Goal: Contribute content: Contribute content

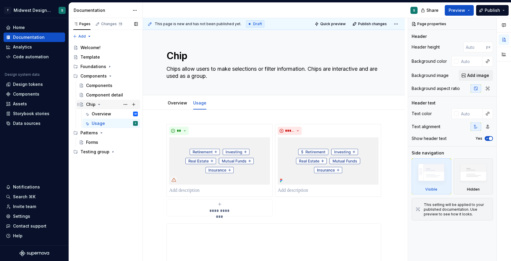
scroll to position [52, 0]
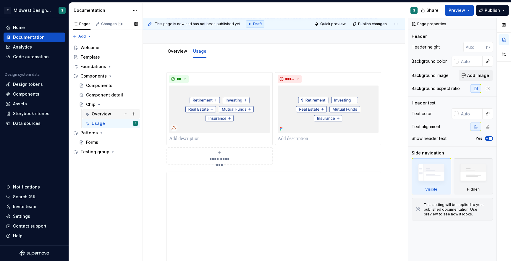
click at [104, 113] on div "Overview" at bounding box center [102, 114] width 20 height 6
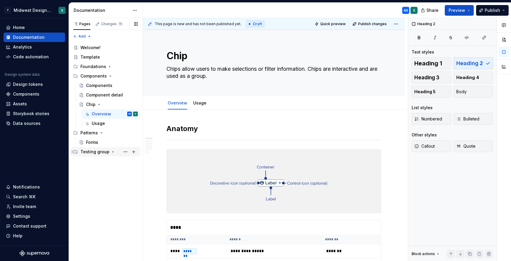
click at [95, 150] on div "Testing group" at bounding box center [94, 152] width 29 height 6
click at [98, 161] on div "Untitled page" at bounding box center [100, 161] width 28 height 6
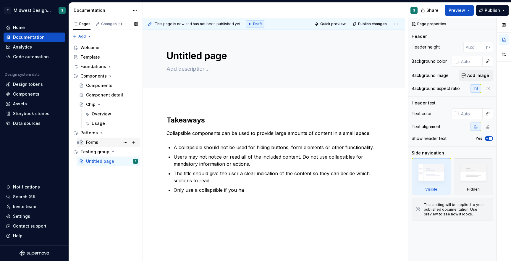
click at [99, 142] on div "Forms" at bounding box center [112, 142] width 52 height 8
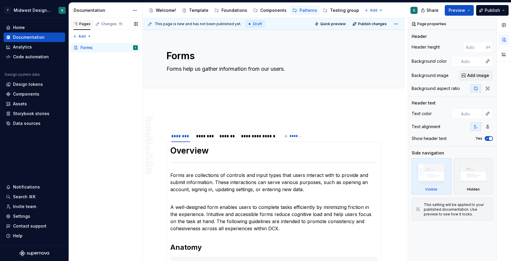
click at [76, 23] on icon "button" at bounding box center [75, 24] width 3 height 2
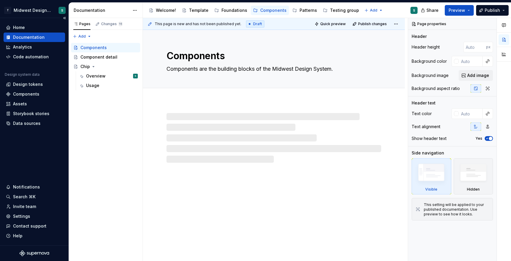
type textarea "*"
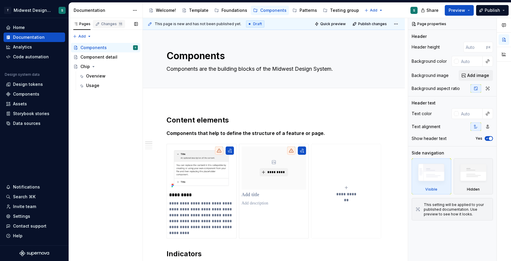
click at [109, 26] on div "Changes 11" at bounding box center [109, 24] width 32 height 8
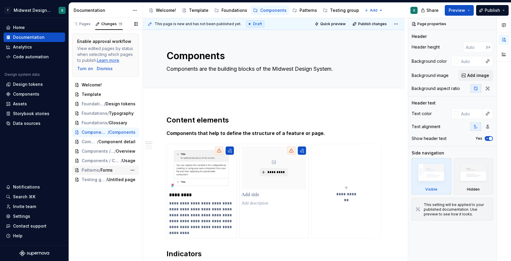
click at [93, 168] on span "Patterns" at bounding box center [90, 170] width 17 height 6
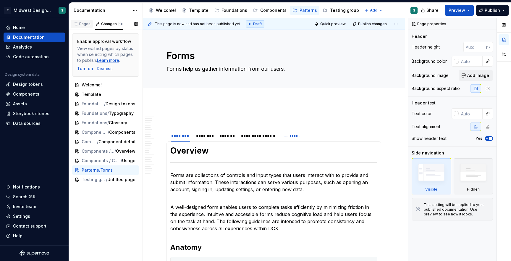
click at [84, 23] on div "Pages" at bounding box center [81, 24] width 17 height 5
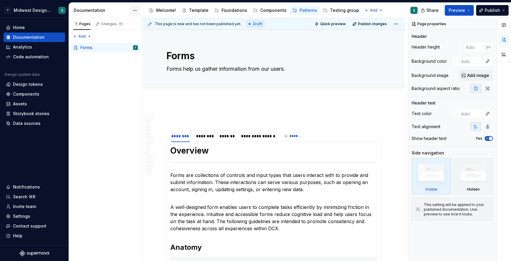
click at [138, 8] on html "T Midwest Design System S Home Documentation Analytics Code automation Design s…" at bounding box center [255, 130] width 511 height 261
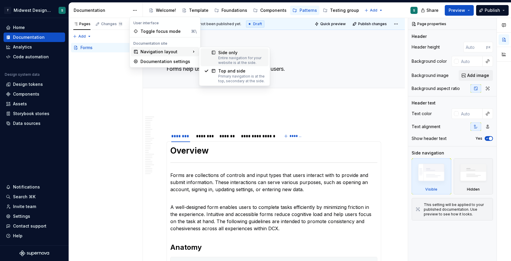
click at [223, 58] on div "Entire navigation for your website is at the side." at bounding box center [241, 60] width 47 height 9
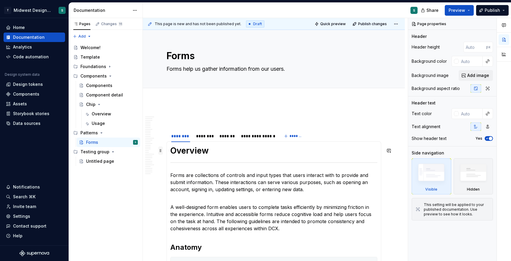
click at [161, 152] on span at bounding box center [160, 150] width 5 height 8
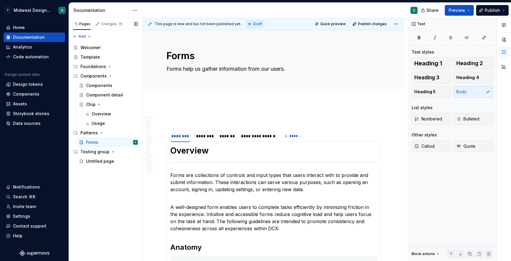
click at [101, 216] on div "Pages Changes 11 Add Accessibility guide for tree Page tree. Navigate the tree …" at bounding box center [106, 139] width 74 height 243
click at [162, 151] on span at bounding box center [160, 150] width 5 height 8
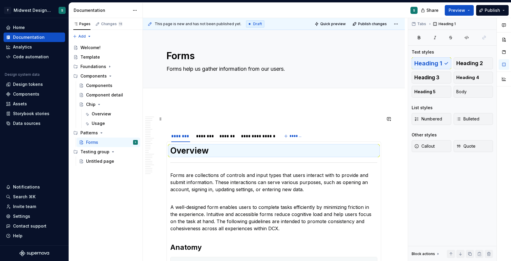
click at [169, 118] on p at bounding box center [274, 118] width 215 height 7
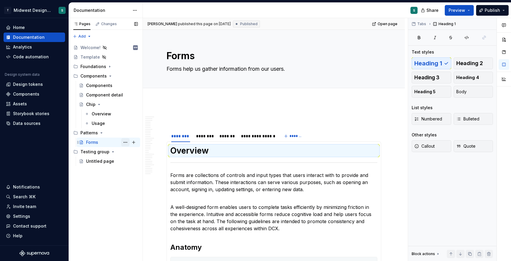
click at [125, 142] on button "Page tree" at bounding box center [125, 142] width 8 height 8
click at [92, 214] on div "Pages Changes Add Accessibility guide for tree Page tree. Navigate the tree wit…" at bounding box center [106, 139] width 74 height 243
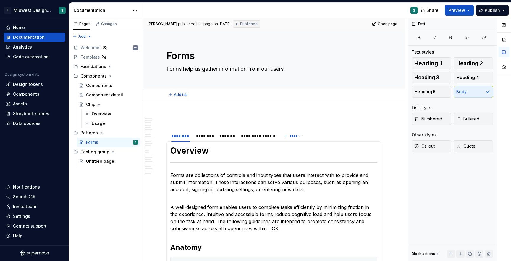
click at [222, 95] on div "Add tab" at bounding box center [274, 94] width 215 height 8
click at [127, 132] on button "Page tree" at bounding box center [125, 133] width 8 height 8
click at [99, 198] on div "Pages Changes Add Accessibility guide for tree Page tree. Navigate the tree wit…" at bounding box center [106, 139] width 74 height 243
click at [169, 116] on p at bounding box center [274, 118] width 215 height 7
click at [161, 119] on span at bounding box center [160, 119] width 5 height 8
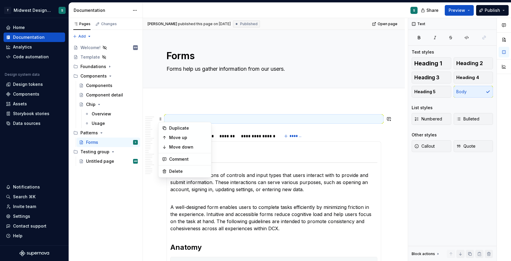
click at [182, 115] on p at bounding box center [274, 118] width 215 height 7
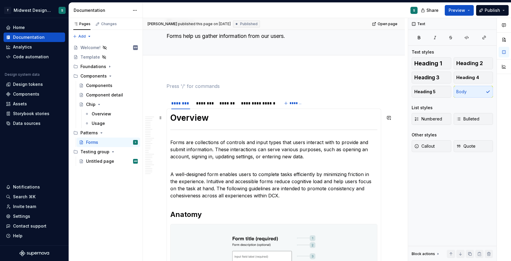
scroll to position [35, 0]
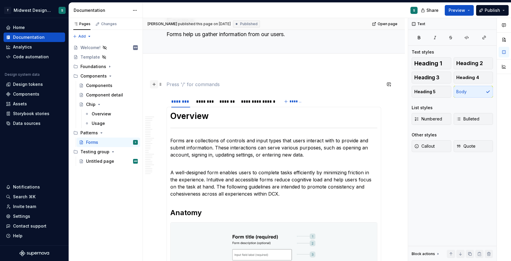
click at [153, 87] on button "button" at bounding box center [154, 84] width 8 height 8
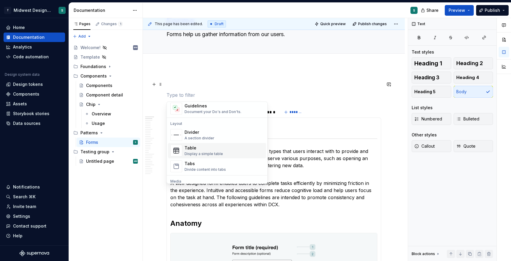
scroll to position [177, 0]
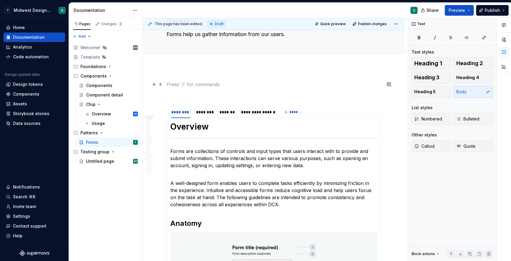
click at [194, 84] on p at bounding box center [274, 84] width 215 height 7
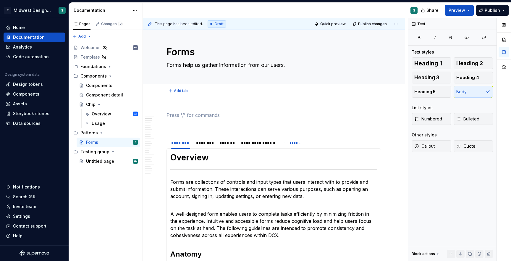
scroll to position [0, 0]
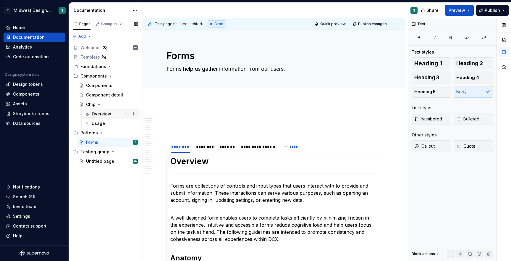
click at [104, 116] on div "Overview" at bounding box center [102, 114] width 20 height 6
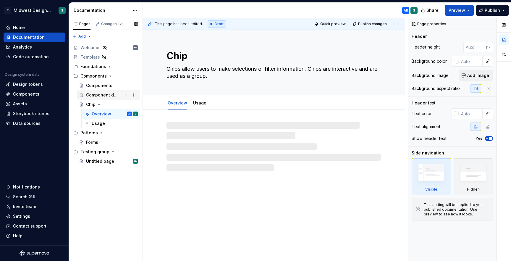
click at [107, 96] on div "Component detail" at bounding box center [103, 95] width 34 height 6
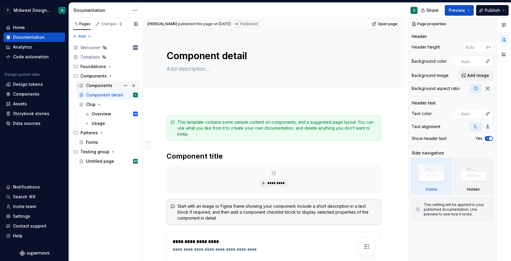
click at [99, 83] on div "Components" at bounding box center [99, 86] width 26 height 6
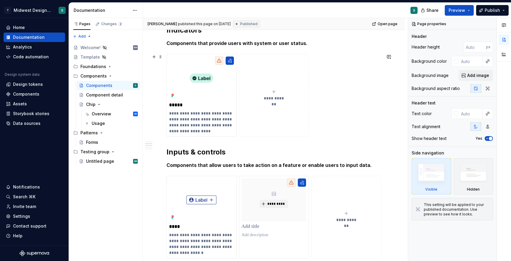
scroll to position [222, 0]
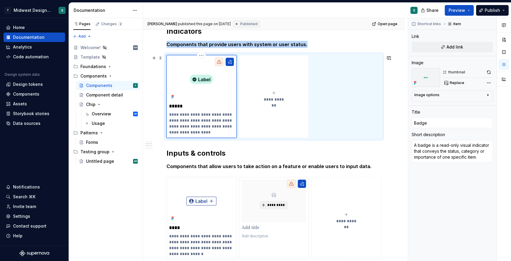
click at [200, 79] on img at bounding box center [201, 79] width 65 height 43
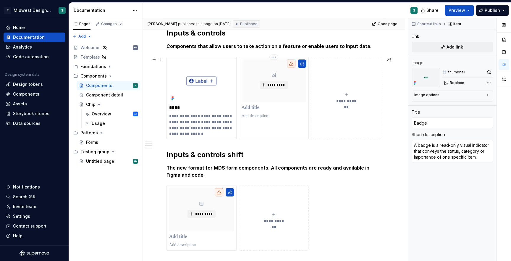
scroll to position [342, 0]
type textarea "*"
type input "Chip"
type textarea "Chips allow users to make selections or filter information. Chips are interacti…"
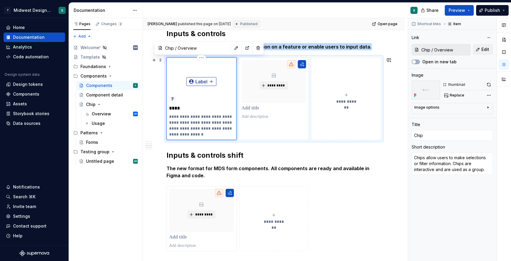
click at [190, 89] on img at bounding box center [201, 81] width 65 height 43
click at [243, 48] on button "button" at bounding box center [247, 48] width 8 height 8
click at [422, 95] on img at bounding box center [426, 89] width 28 height 19
click at [457, 83] on div "thumbnail" at bounding box center [456, 84] width 17 height 5
click at [489, 85] on button "button" at bounding box center [489, 84] width 8 height 8
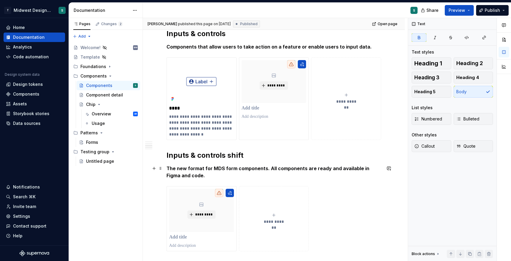
click at [255, 167] on strong "The new format for MDS form components. All components are ready and available …" at bounding box center [269, 171] width 204 height 13
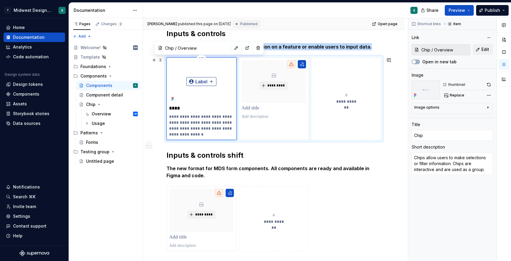
click at [208, 71] on img at bounding box center [201, 81] width 65 height 43
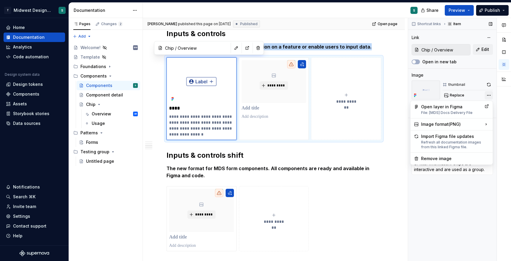
click at [491, 96] on div "Comments Open comments No comments yet Select ‘Comment’ from the block context …" at bounding box center [459, 139] width 103 height 243
click at [456, 112] on div "File: [MDS] Docs Delivery File" at bounding box center [451, 112] width 61 height 5
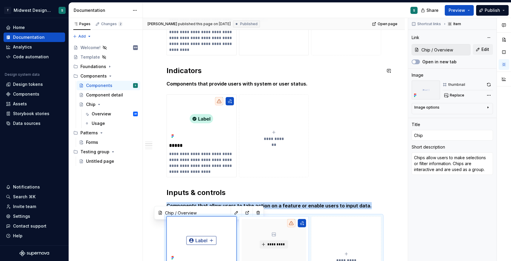
scroll to position [158, 0]
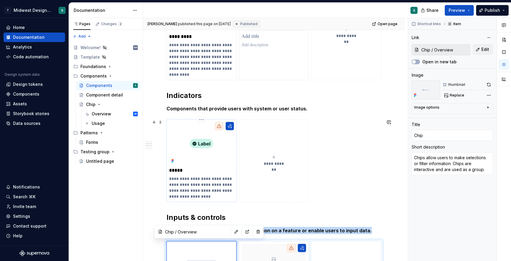
type textarea "*"
type input "Badge"
type textarea "A badge is a read-only visual indicator that conveys the status, category or im…"
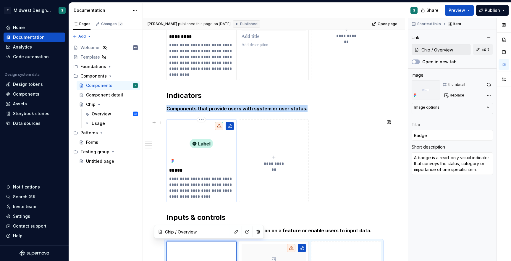
click at [217, 128] on icon at bounding box center [219, 126] width 5 height 5
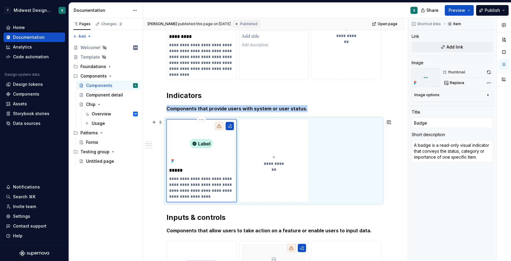
click at [218, 126] on icon at bounding box center [219, 126] width 5 height 5
click at [219, 129] on div at bounding box center [219, 126] width 8 height 8
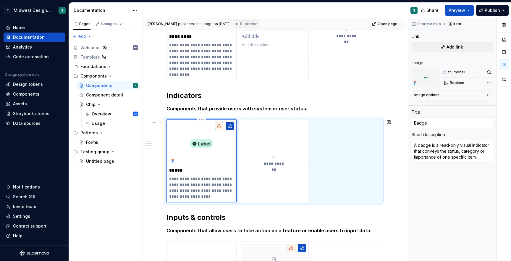
click at [220, 125] on icon at bounding box center [219, 126] width 5 height 5
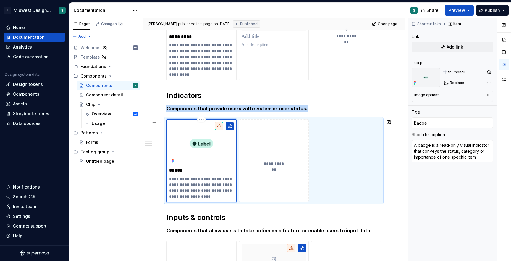
click at [213, 151] on img at bounding box center [201, 143] width 65 height 43
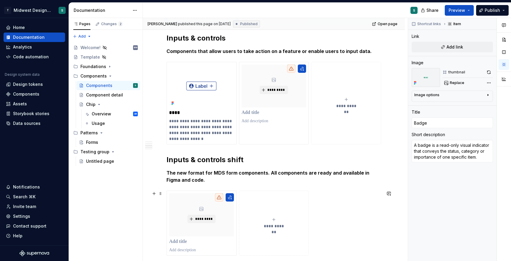
scroll to position [339, 0]
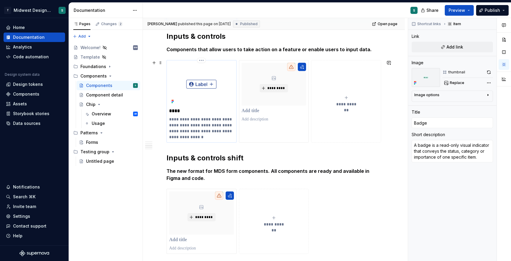
type textarea "*"
type input "Chip"
type textarea "Chips allow users to make selections or filter information. Chips are interacti…"
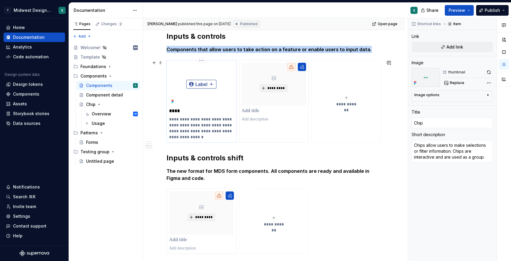
click at [205, 84] on img at bounding box center [201, 84] width 65 height 43
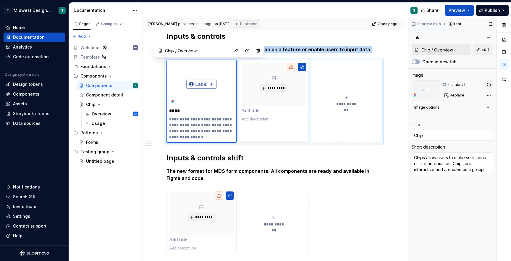
click at [488, 85] on button "button" at bounding box center [489, 84] width 8 height 8
click at [93, 143] on div "Forms" at bounding box center [92, 142] width 12 height 6
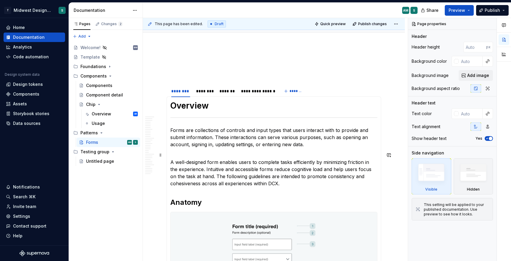
scroll to position [89, 0]
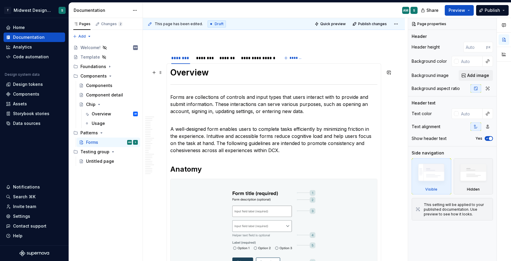
click at [178, 71] on h1 "Overview" at bounding box center [273, 72] width 207 height 11
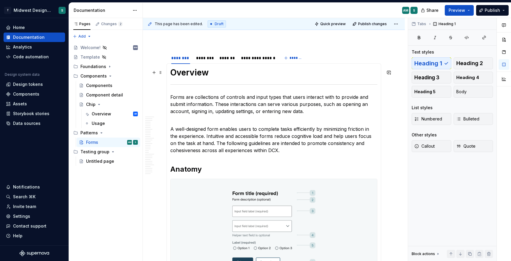
click at [172, 71] on h1 "Overview" at bounding box center [273, 72] width 207 height 11
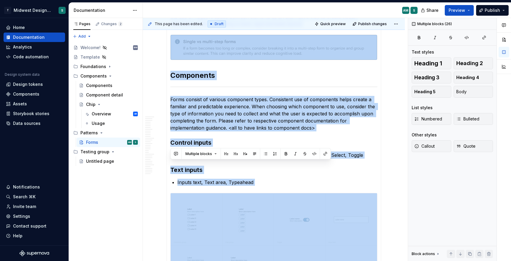
scroll to position [1153, 0]
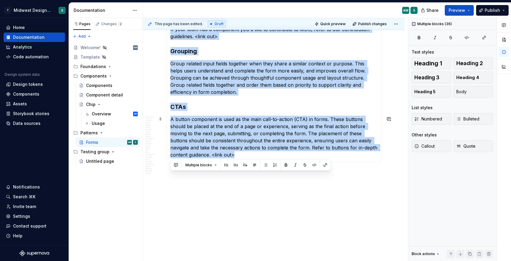
drag, startPoint x: 171, startPoint y: 71, endPoint x: 291, endPoint y: 154, distance: 146.0
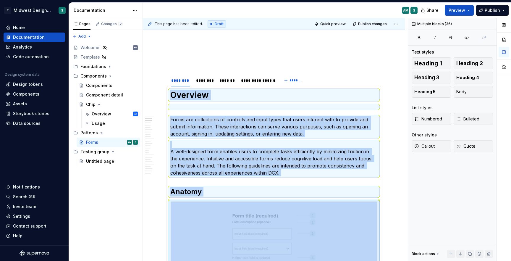
scroll to position [0, 0]
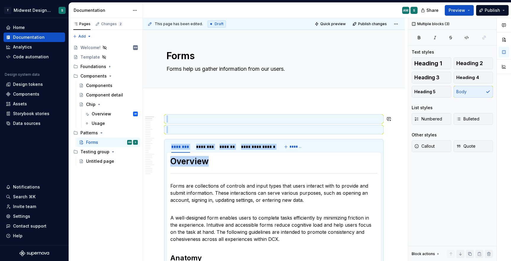
drag, startPoint x: 208, startPoint y: 160, endPoint x: 159, endPoint y: 102, distance: 76.3
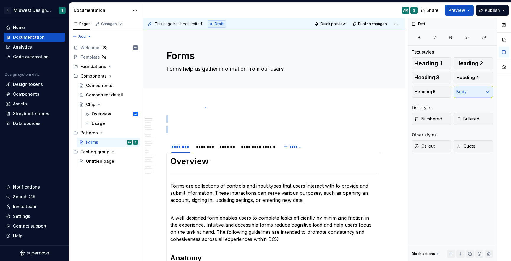
click at [206, 107] on div "**********" at bounding box center [275, 139] width 265 height 243
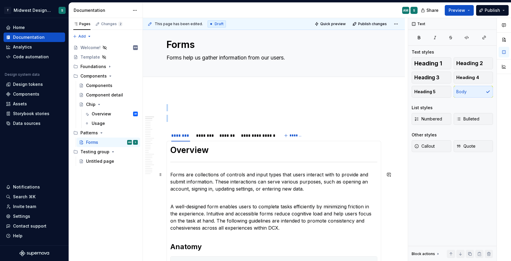
scroll to position [17, 0]
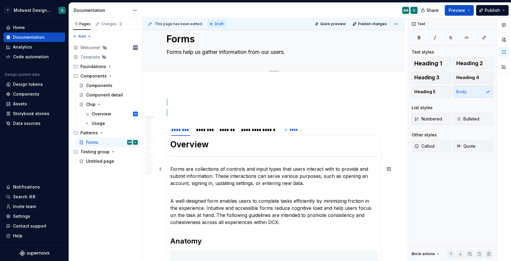
type textarea "*"
click at [178, 78] on span "Add tab" at bounding box center [181, 77] width 14 height 5
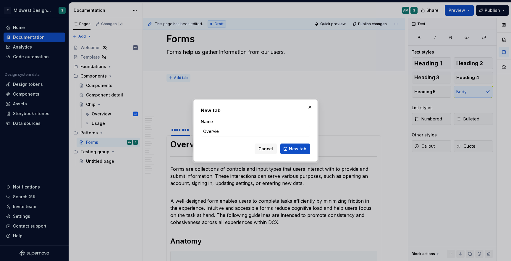
type input "Overview"
click button "New tab" at bounding box center [295, 148] width 30 height 11
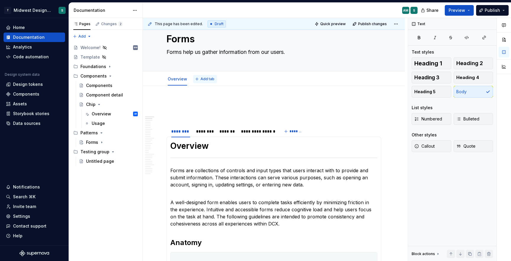
click at [209, 78] on span "Add tab" at bounding box center [208, 79] width 14 height 5
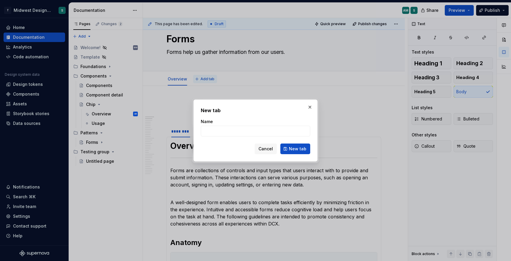
type textarea "*"
type input "Behavior"
click button "New tab" at bounding box center [295, 148] width 30 height 11
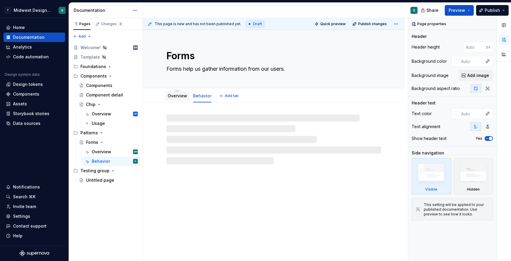
click at [175, 98] on link "Overview" at bounding box center [178, 95] width 20 height 5
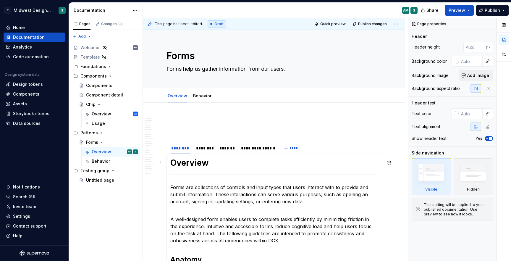
click at [178, 159] on h1 "Overview" at bounding box center [273, 162] width 207 height 11
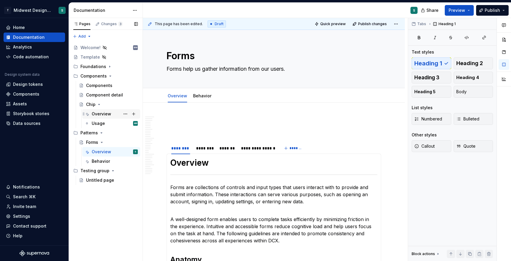
click at [99, 115] on div "Overview" at bounding box center [102, 114] width 20 height 6
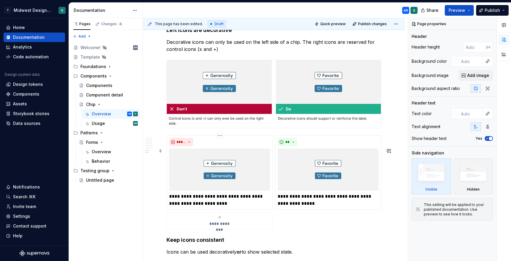
scroll to position [1412, 0]
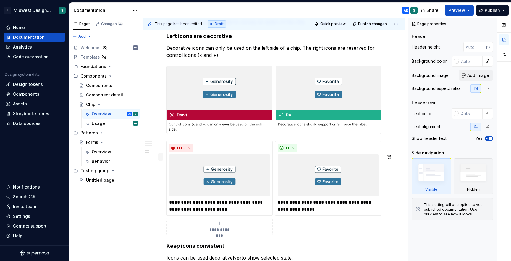
click at [161, 155] on span at bounding box center [160, 157] width 5 height 8
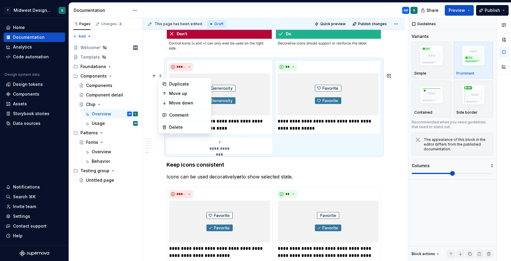
scroll to position [1495, 0]
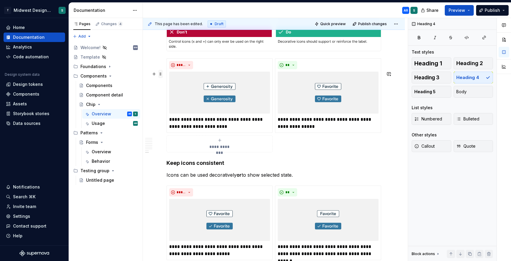
click at [161, 73] on span at bounding box center [160, 74] width 5 height 8
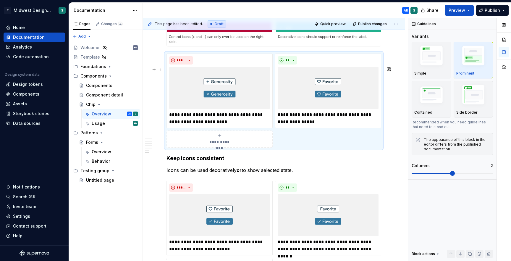
scroll to position [1494, 0]
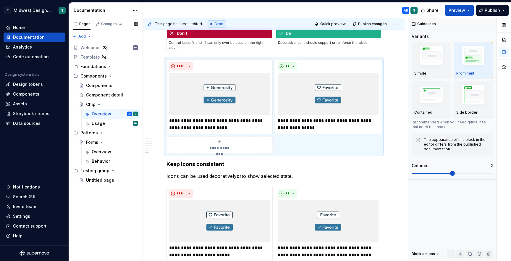
click at [114, 219] on div "Pages Changes 4 Add Accessibility guide for tree Page tree. Navigate the tree w…" at bounding box center [106, 139] width 74 height 243
type textarea "*"
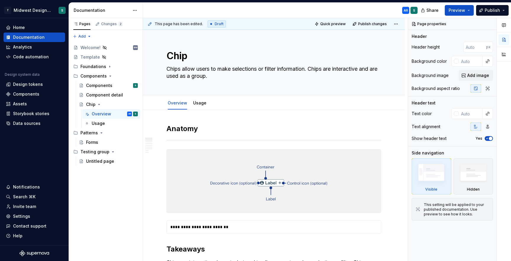
type textarea "*"
